Goal: Task Accomplishment & Management: Manage account settings

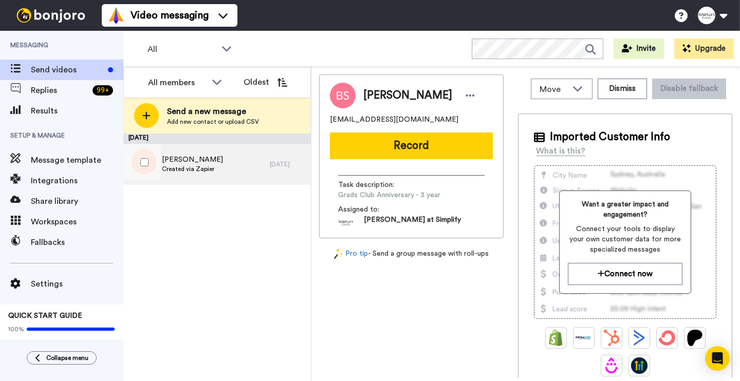
click at [214, 167] on span "Created via Zapier" at bounding box center [192, 169] width 61 height 8
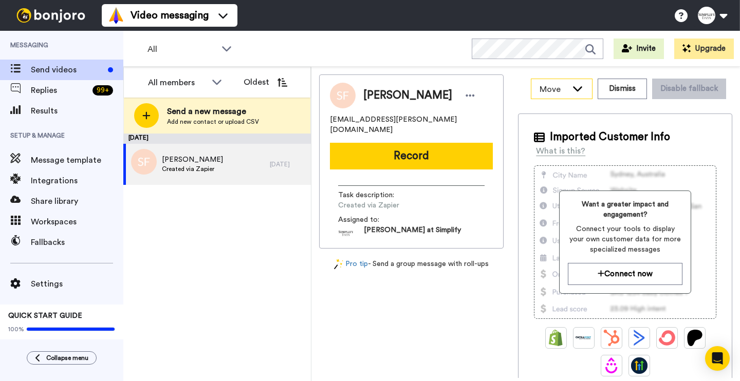
click at [549, 89] on span "Move" at bounding box center [554, 89] width 28 height 12
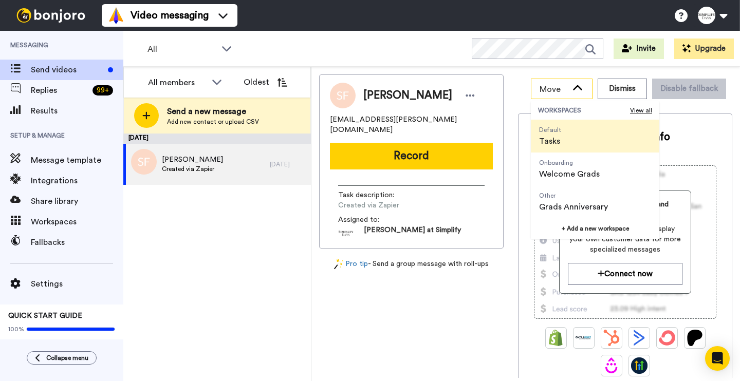
click at [549, 89] on span "Move" at bounding box center [554, 89] width 28 height 12
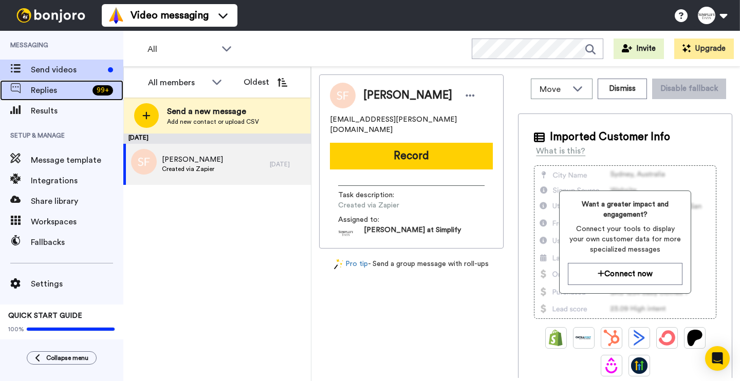
click at [43, 93] on span "Replies" at bounding box center [60, 90] width 58 height 12
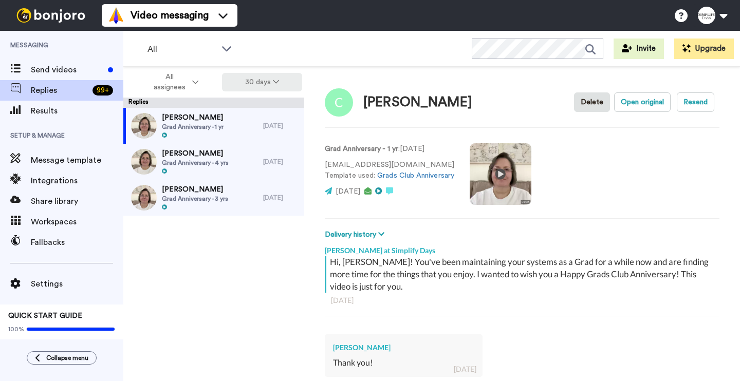
click at [275, 76] on button "30 days" at bounding box center [262, 82] width 81 height 18
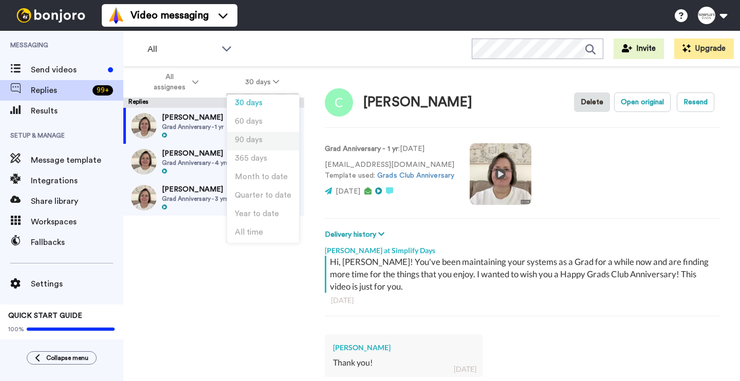
click at [258, 139] on span "90 days" at bounding box center [249, 140] width 28 height 8
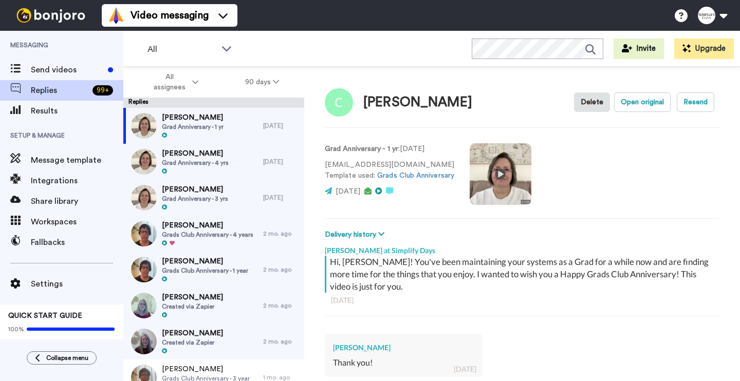
scroll to position [80, 0]
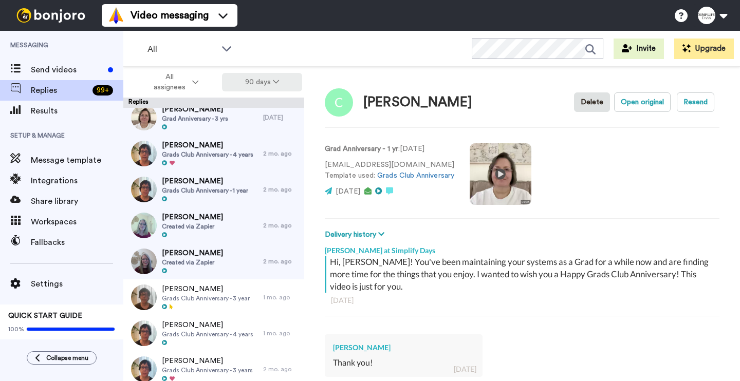
click at [277, 86] on button "90 days" at bounding box center [262, 82] width 81 height 18
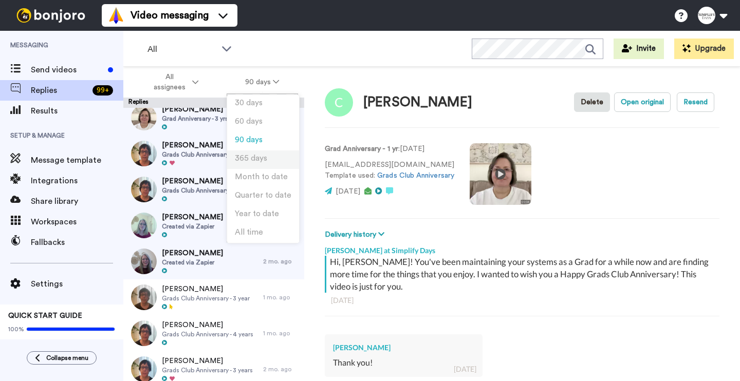
click at [248, 161] on span "365 days" at bounding box center [251, 159] width 32 height 8
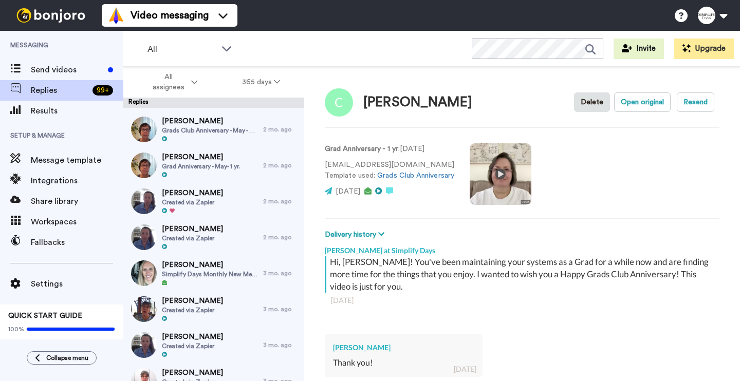
scroll to position [302, 0]
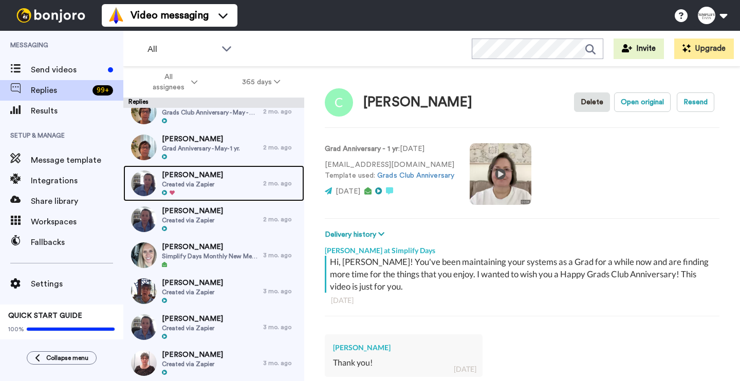
click at [228, 180] on div "[PERSON_NAME] Created via Zapier" at bounding box center [193, 183] width 140 height 36
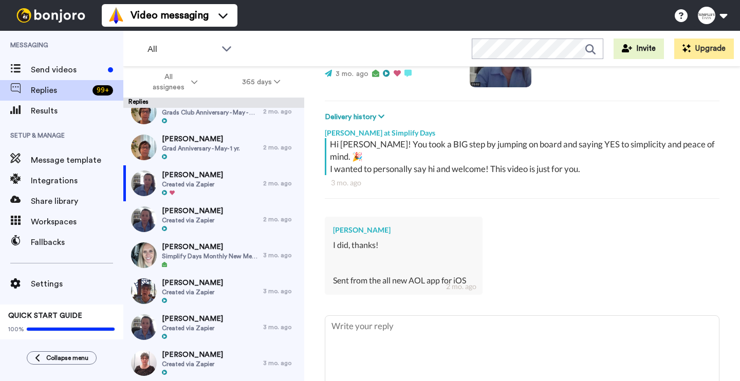
scroll to position [129, 0]
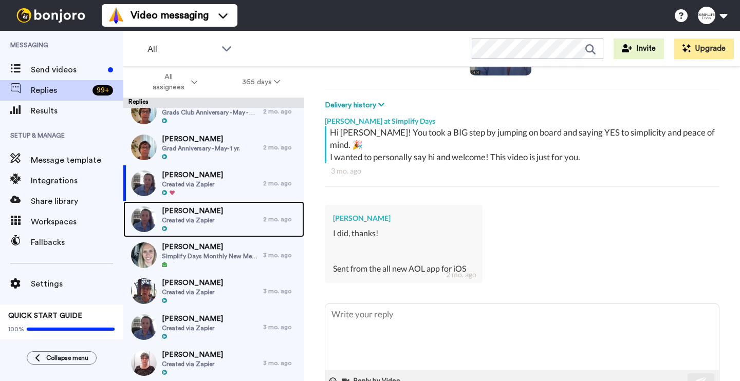
click at [242, 212] on div "[PERSON_NAME] Created via Zapier" at bounding box center [193, 219] width 140 height 36
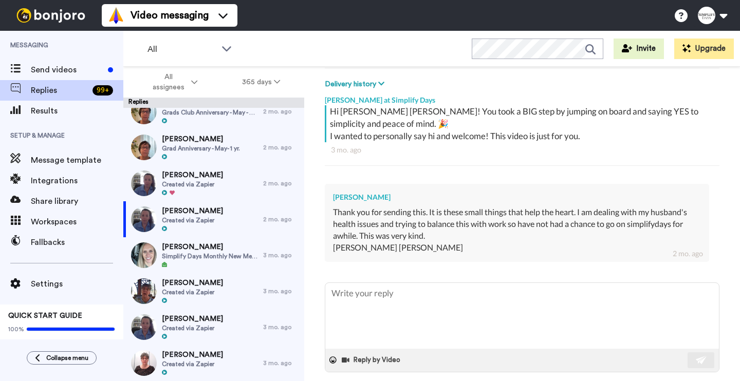
scroll to position [161, 0]
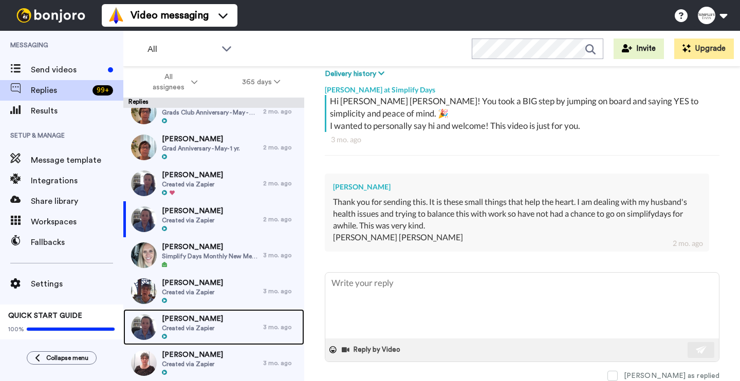
click at [220, 322] on div "[PERSON_NAME] Created via Zapier" at bounding box center [193, 327] width 140 height 36
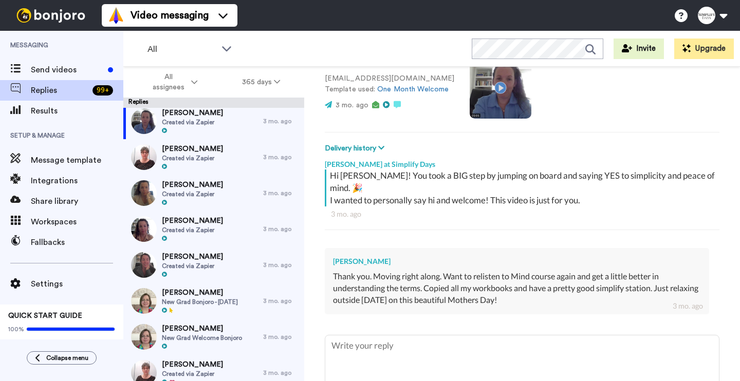
scroll to position [561, 0]
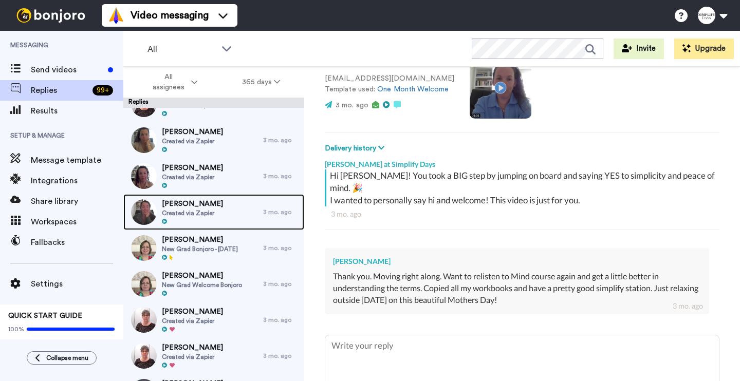
click at [216, 218] on div "[PERSON_NAME] Created via Zapier" at bounding box center [192, 212] width 61 height 27
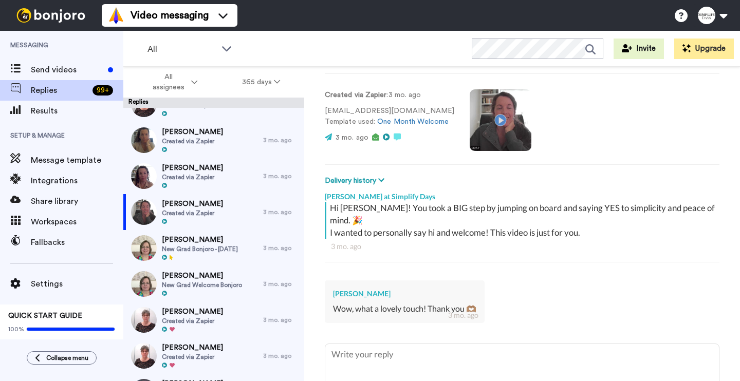
scroll to position [86, 0]
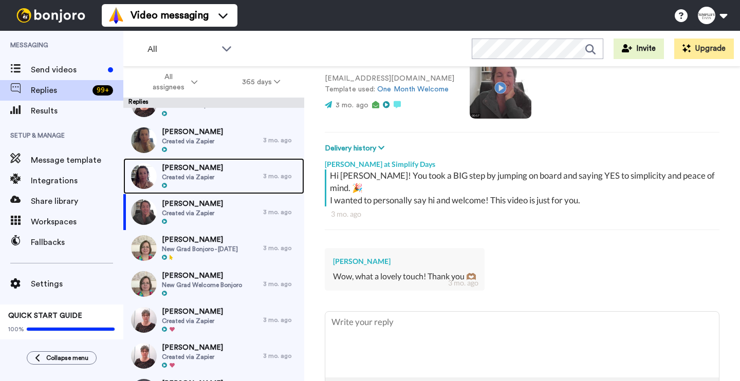
click at [198, 172] on span "[PERSON_NAME]" at bounding box center [192, 168] width 61 height 10
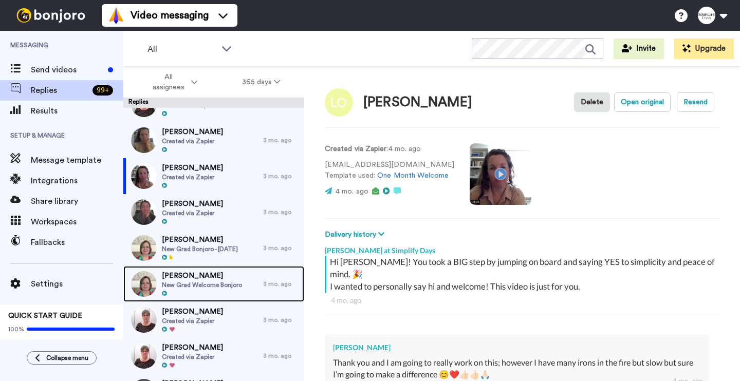
click at [228, 274] on span "[PERSON_NAME]" at bounding box center [202, 276] width 80 height 10
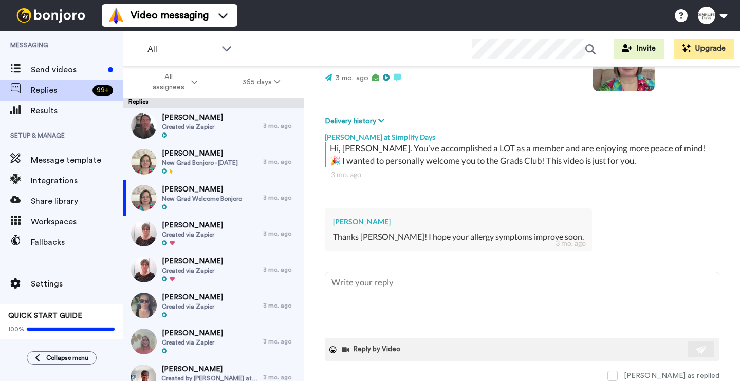
scroll to position [691, 0]
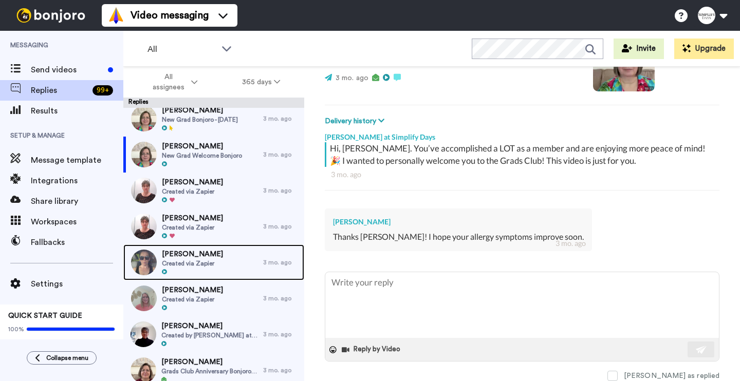
click at [236, 256] on div "[PERSON_NAME] Created via Zapier" at bounding box center [193, 263] width 140 height 36
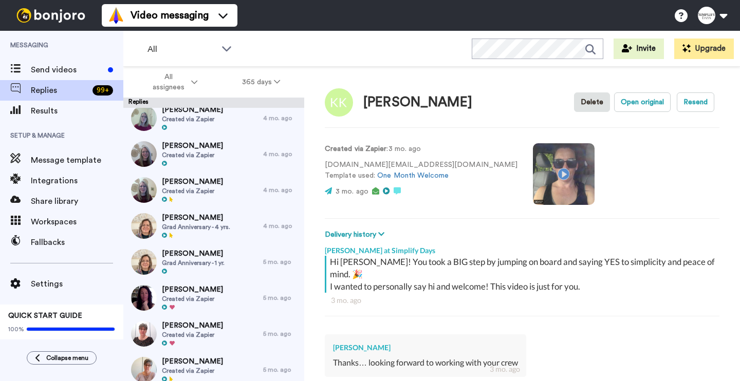
scroll to position [1252, 0]
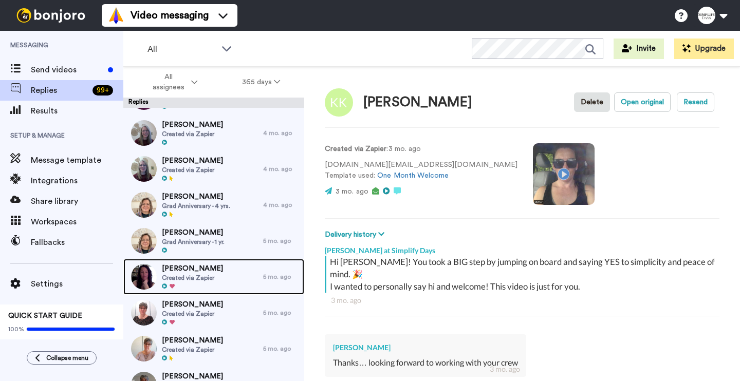
click at [234, 270] on div "[PERSON_NAME] Created via Zapier" at bounding box center [193, 277] width 140 height 36
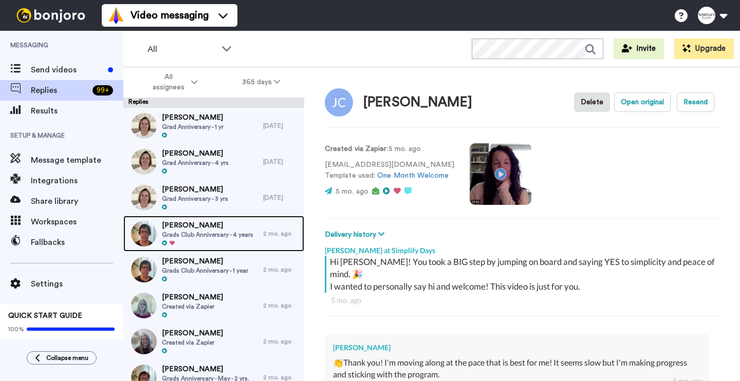
click at [209, 236] on span "Grads Club Anniversary - 4 years" at bounding box center [207, 235] width 91 height 8
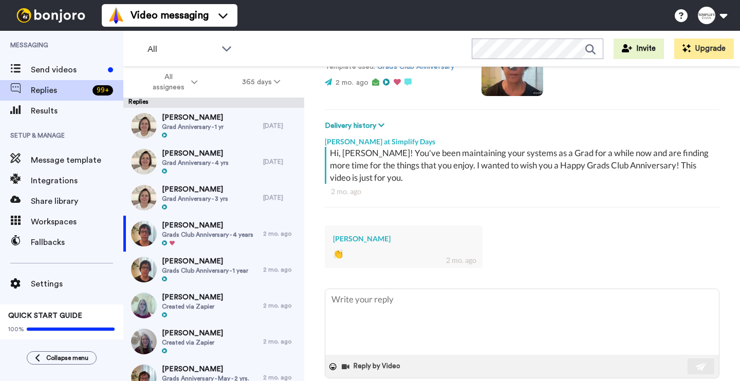
scroll to position [126, 0]
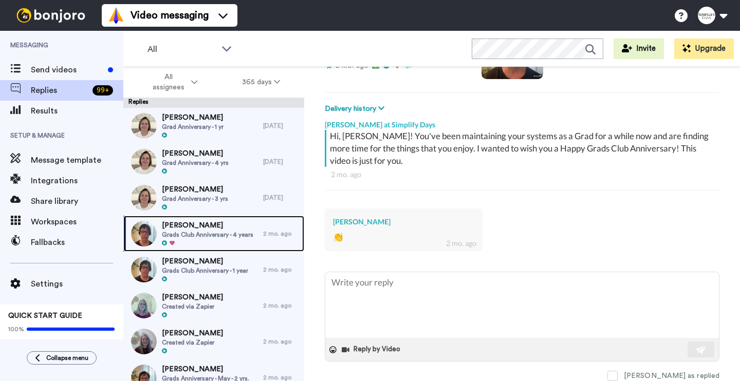
click at [226, 235] on span "Grads Club Anniversary - 4 years" at bounding box center [207, 235] width 91 height 8
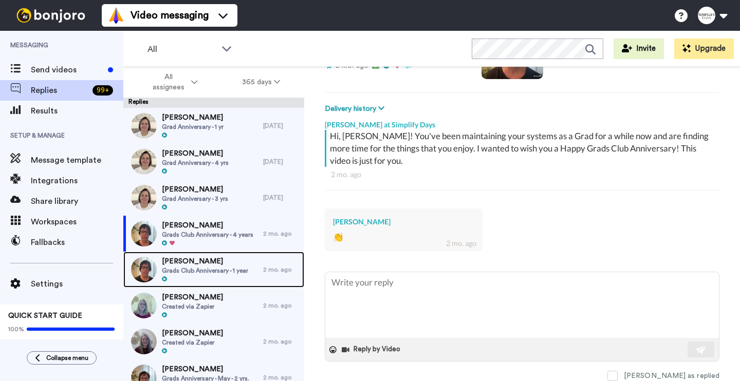
click at [222, 262] on span "[PERSON_NAME]" at bounding box center [205, 261] width 86 height 10
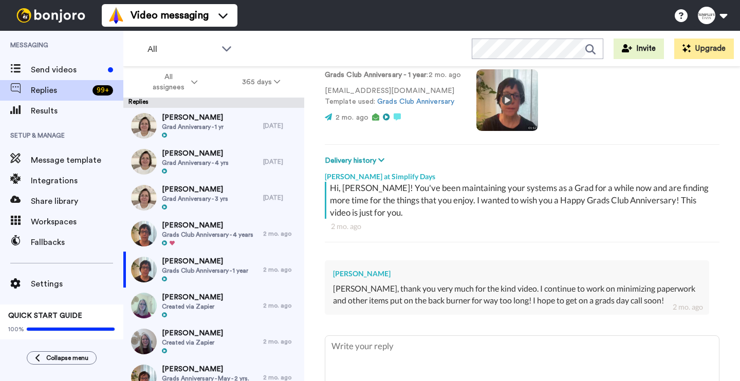
scroll to position [86, 0]
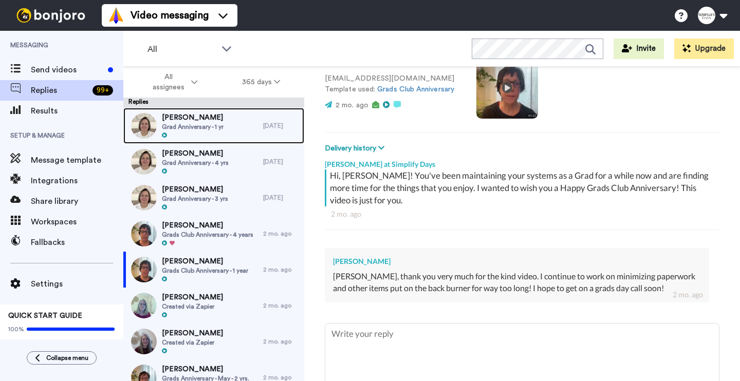
click at [190, 131] on span "Grad Anniversary - 1 yr" at bounding box center [193, 127] width 62 height 8
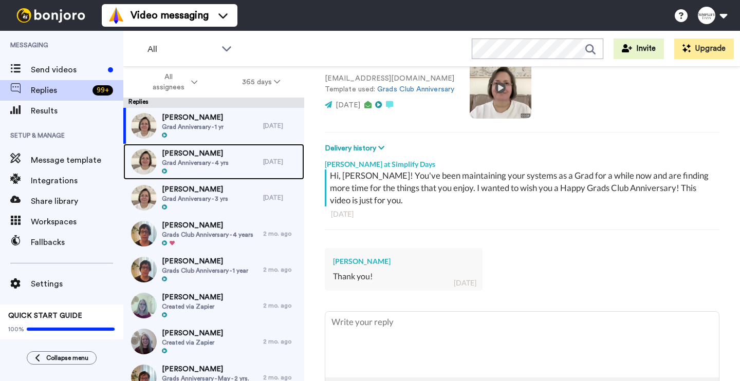
click at [224, 166] on span "Grad Anniversary - 4 yrs" at bounding box center [195, 163] width 67 height 8
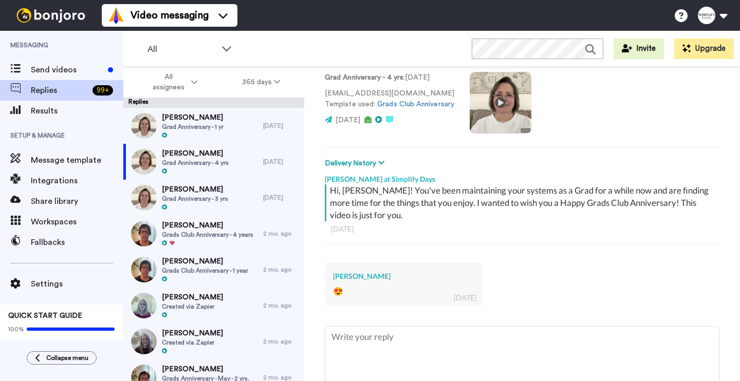
scroll to position [86, 0]
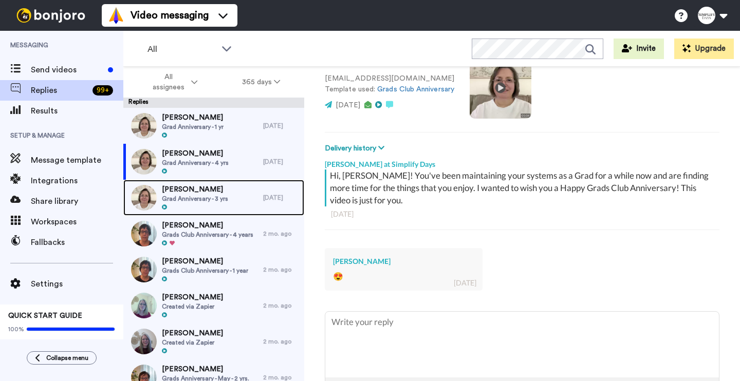
click at [249, 194] on div "[PERSON_NAME] Grad Anniversary - 3 yrs" at bounding box center [193, 198] width 140 height 36
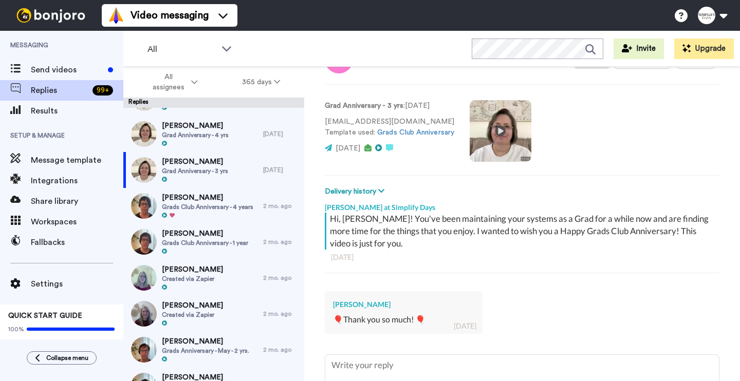
scroll to position [43, 0]
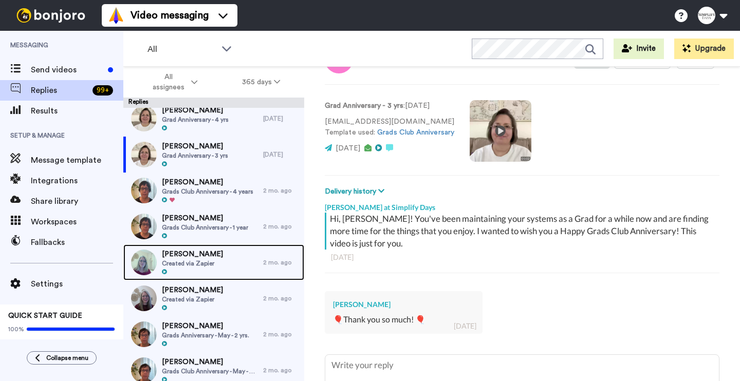
click at [228, 252] on div "[PERSON_NAME] Created via Zapier" at bounding box center [193, 263] width 140 height 36
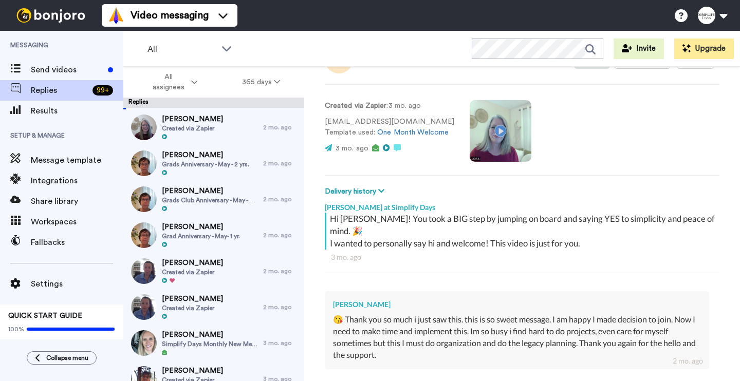
scroll to position [216, 0]
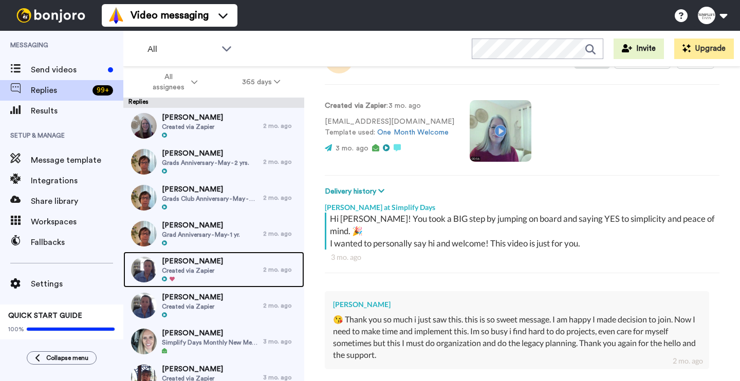
click at [232, 263] on div "[PERSON_NAME] Created via Zapier" at bounding box center [193, 270] width 140 height 36
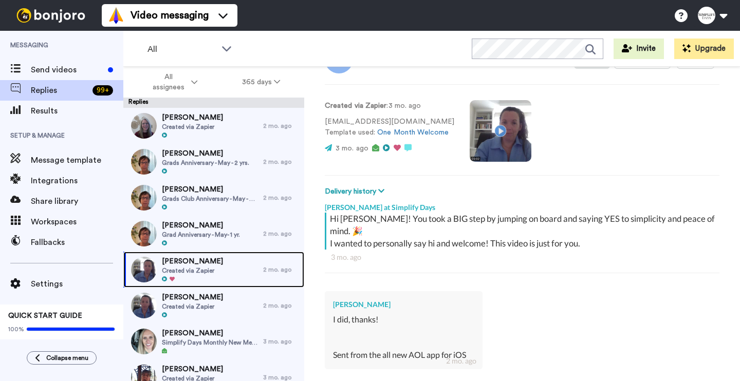
scroll to position [259, 0]
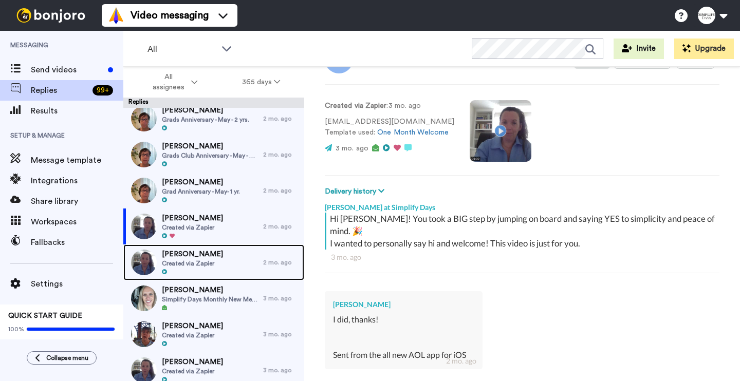
click at [232, 263] on div "[PERSON_NAME] Created via Zapier" at bounding box center [193, 263] width 140 height 36
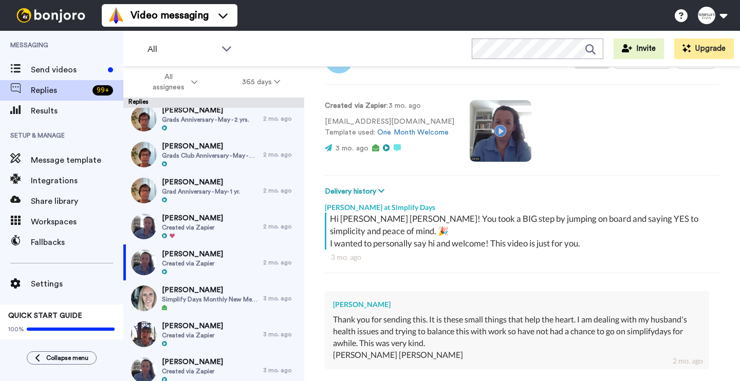
type textarea "x"
